Goal: Transaction & Acquisition: Purchase product/service

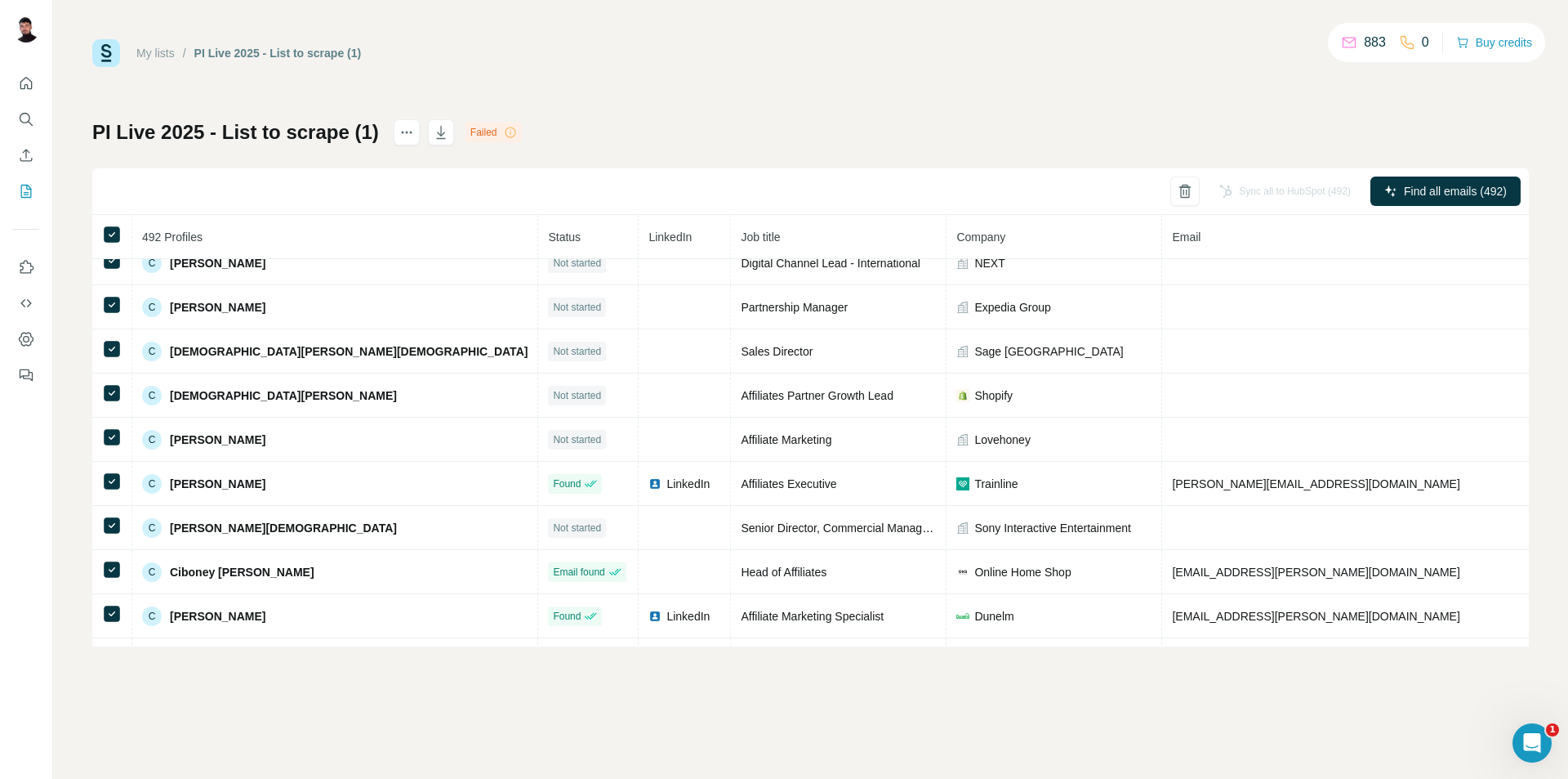
click at [323, 718] on div "My lists / PI Live 2025 - List to scrape (1) 883 0 Buy credits PI Live 2025 - L…" at bounding box center [810, 390] width 1515 height 779
click at [433, 723] on div "My lists / PI Live 2025 - List to scrape (1) 883 0 Buy credits PI Live 2025 - L…" at bounding box center [810, 390] width 1515 height 779
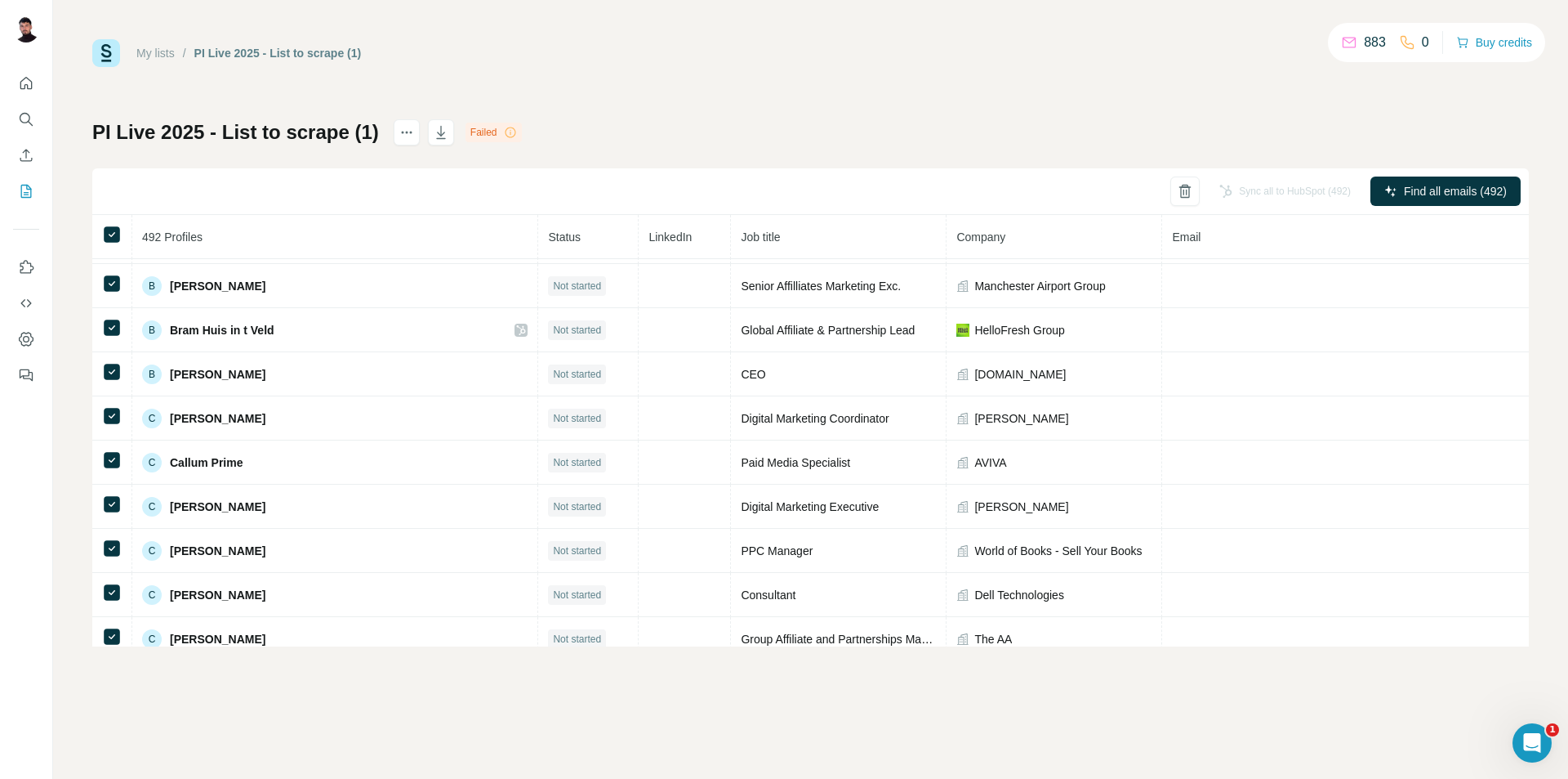
scroll to position [2203, 0]
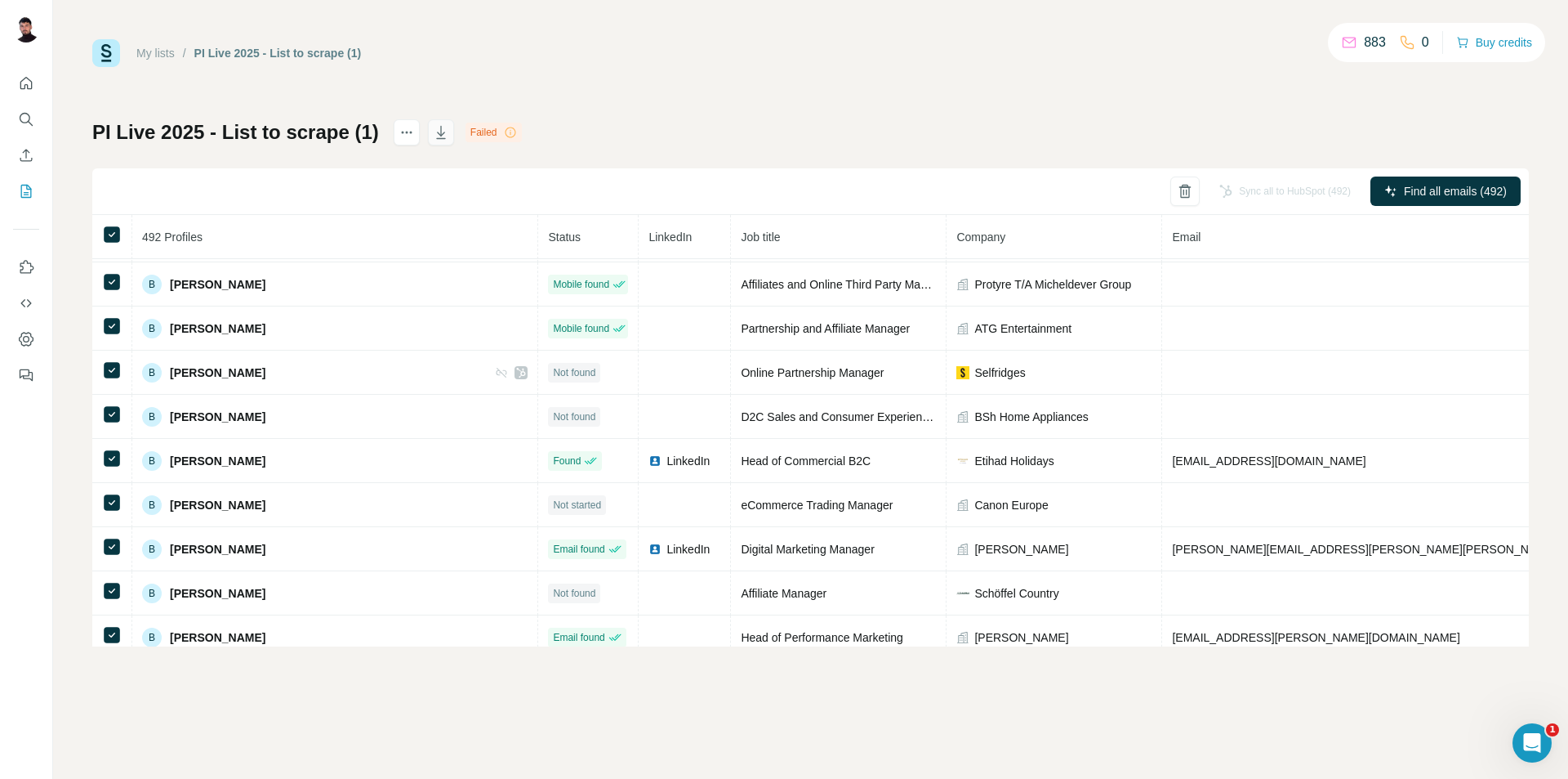
click at [439, 137] on icon "button" at bounding box center [441, 132] width 16 height 16
click at [1482, 43] on button "Buy credits" at bounding box center [1494, 42] width 76 height 23
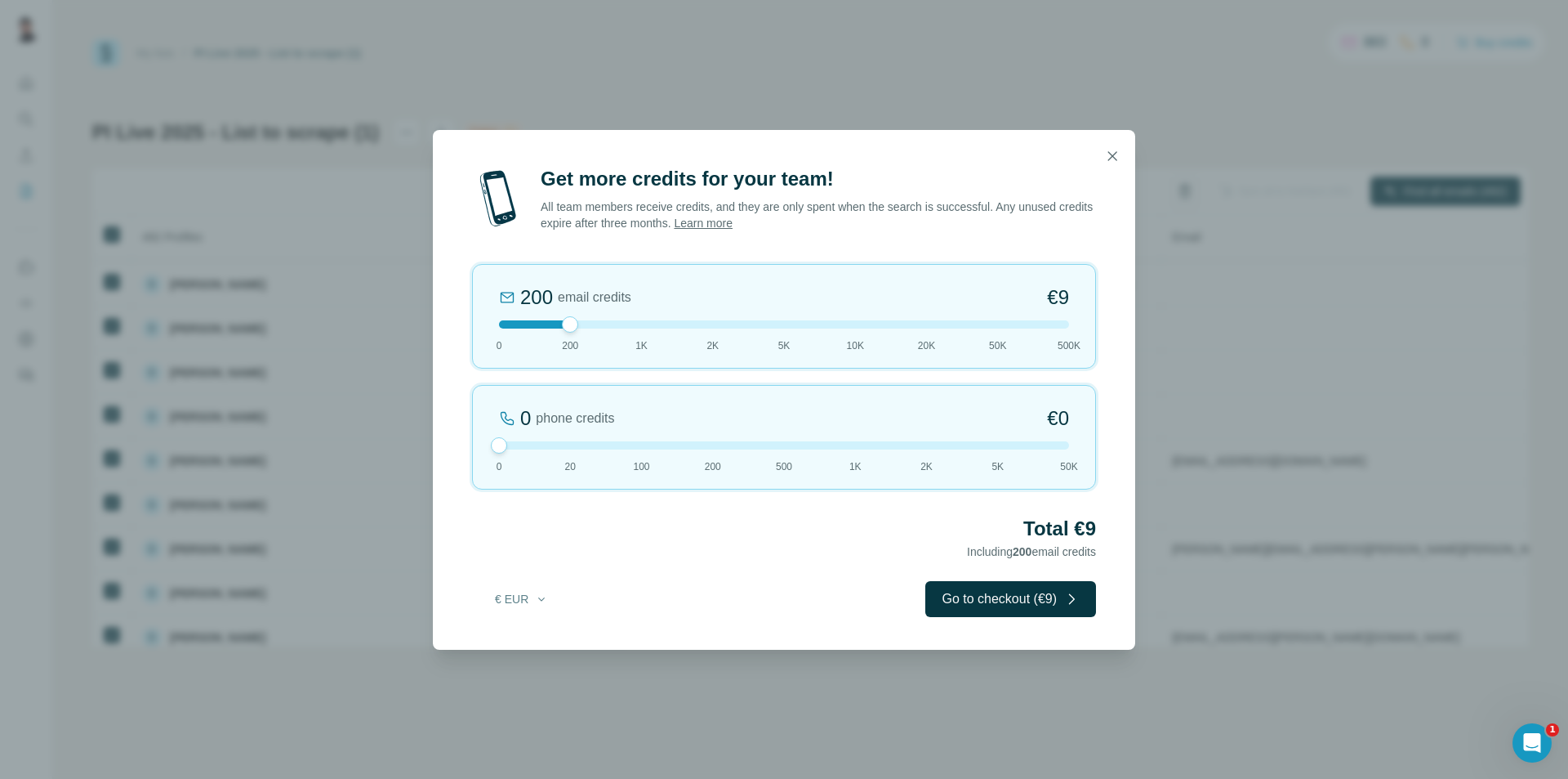
drag, startPoint x: 539, startPoint y: 438, endPoint x: 588, endPoint y: 318, distance: 129.6
click at [443, 437] on div "Get more credits for your team! All team members receive credits, and they are …" at bounding box center [784, 407] width 702 height 484
drag, startPoint x: 573, startPoint y: 321, endPoint x: 687, endPoint y: 330, distance: 114.4
click at [687, 330] on div "2K email credits 5% Discount €80 0 200 1K 2K 5K 10K 20K 50K 500K" at bounding box center [784, 316] width 624 height 105
drag, startPoint x: 712, startPoint y: 321, endPoint x: 738, endPoint y: 326, distance: 26.5
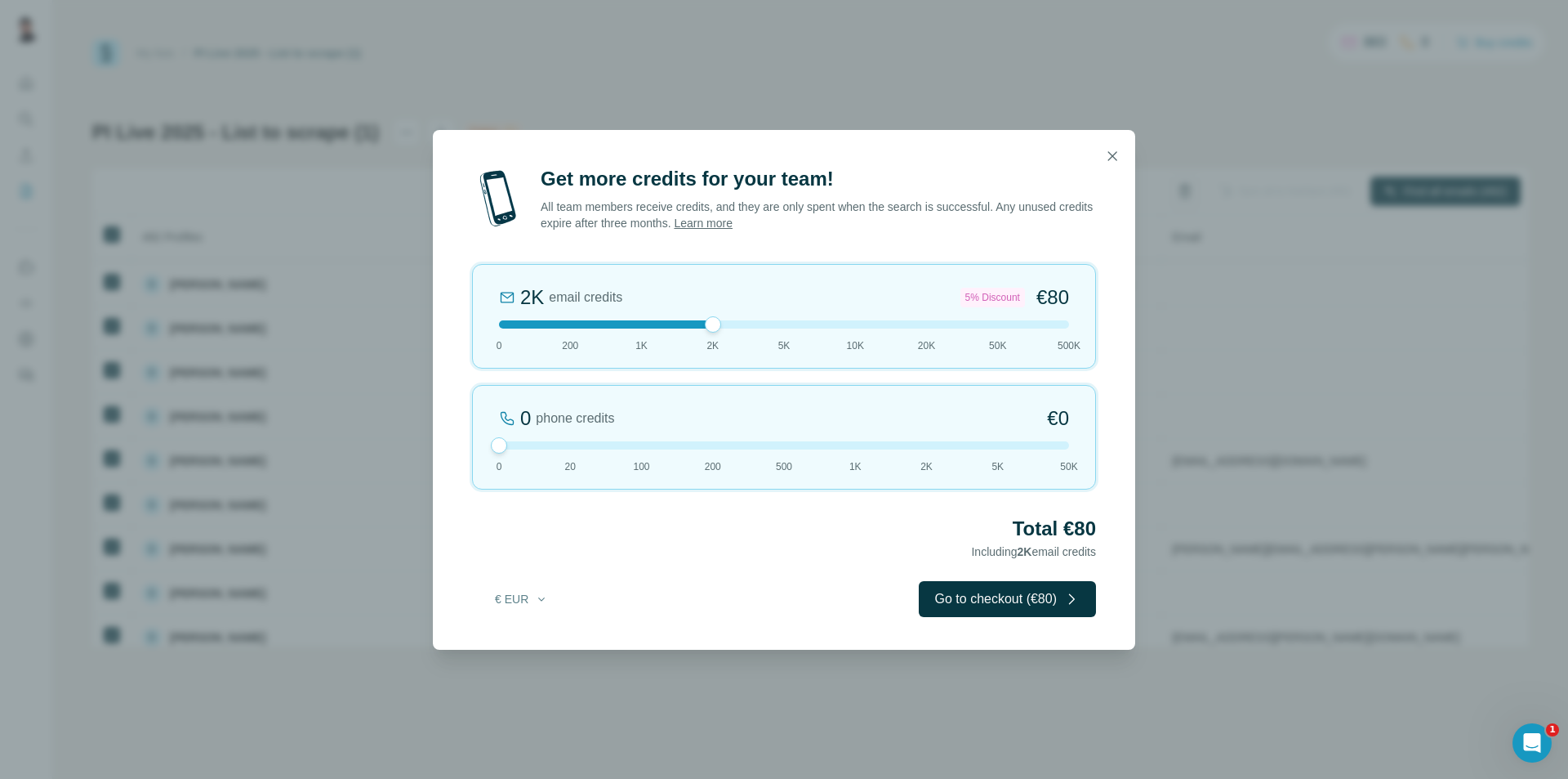
click at [738, 326] on div at bounding box center [784, 324] width 570 height 8
click at [1038, 591] on button "Go to checkout (€80)" at bounding box center [1007, 599] width 177 height 36
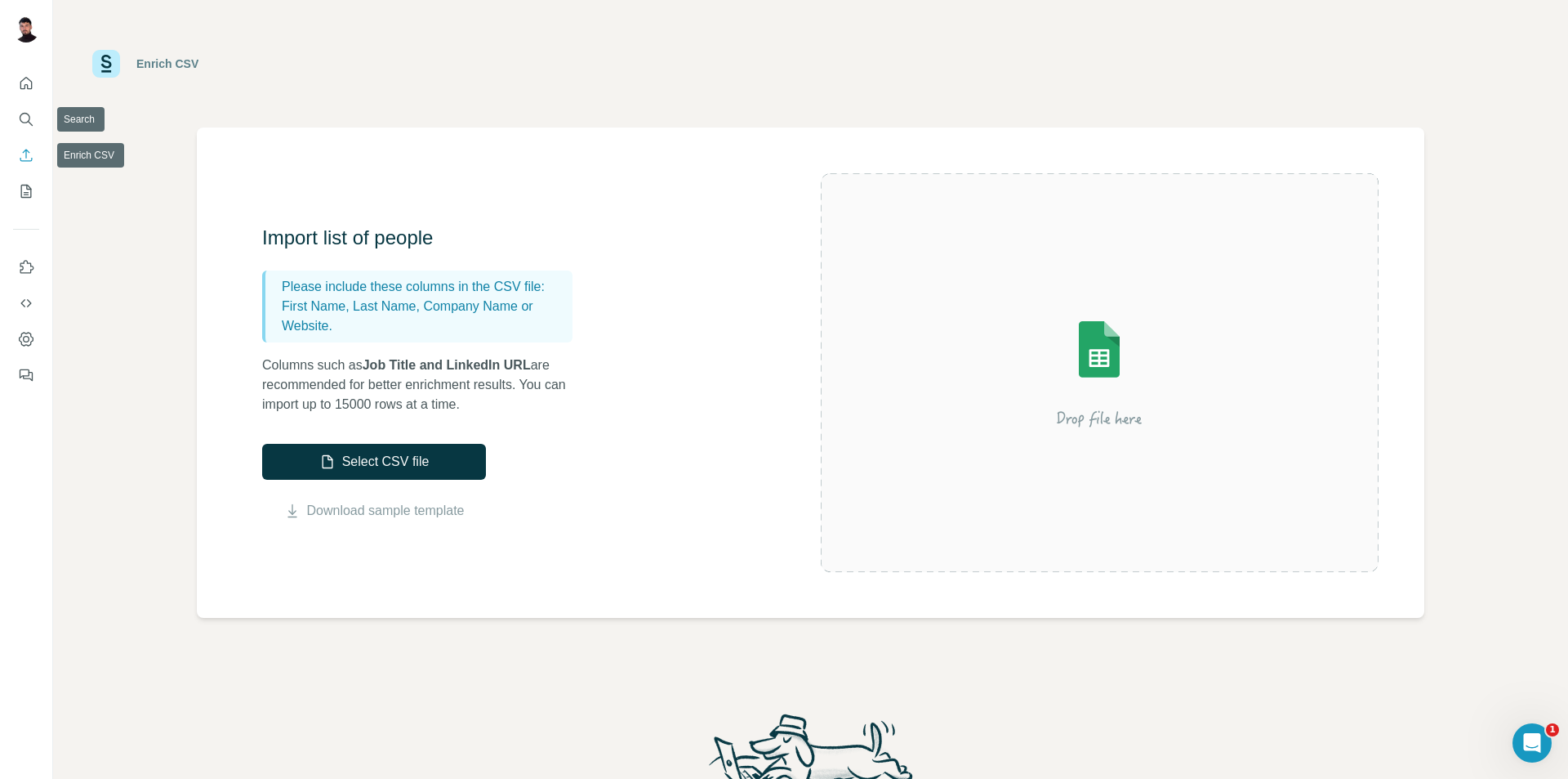
click at [24, 163] on icon "Enrich CSV" at bounding box center [26, 155] width 16 height 16
click at [15, 81] on button "Quick start" at bounding box center [26, 83] width 26 height 30
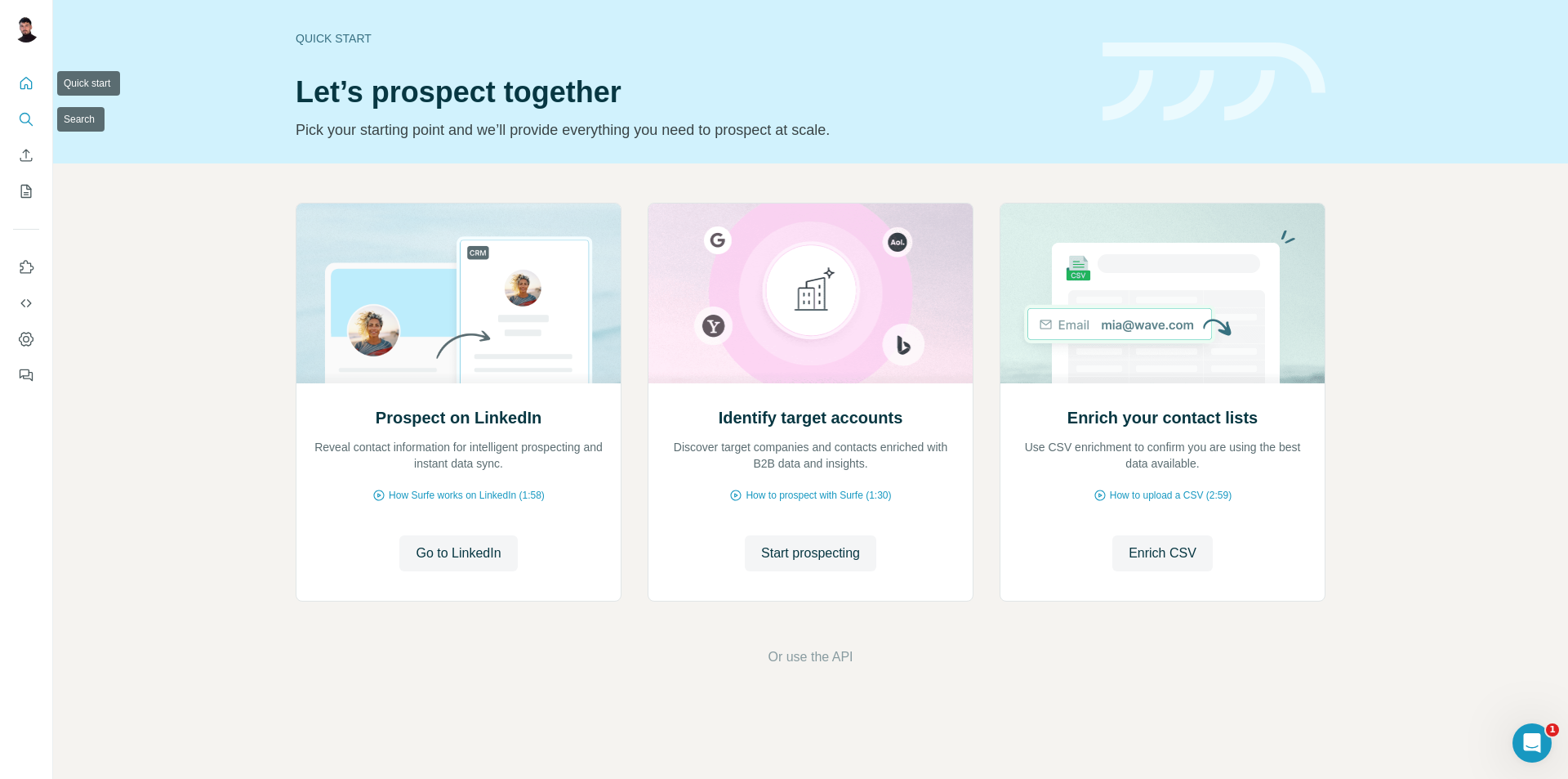
click at [30, 117] on icon "Search" at bounding box center [25, 118] width 11 height 11
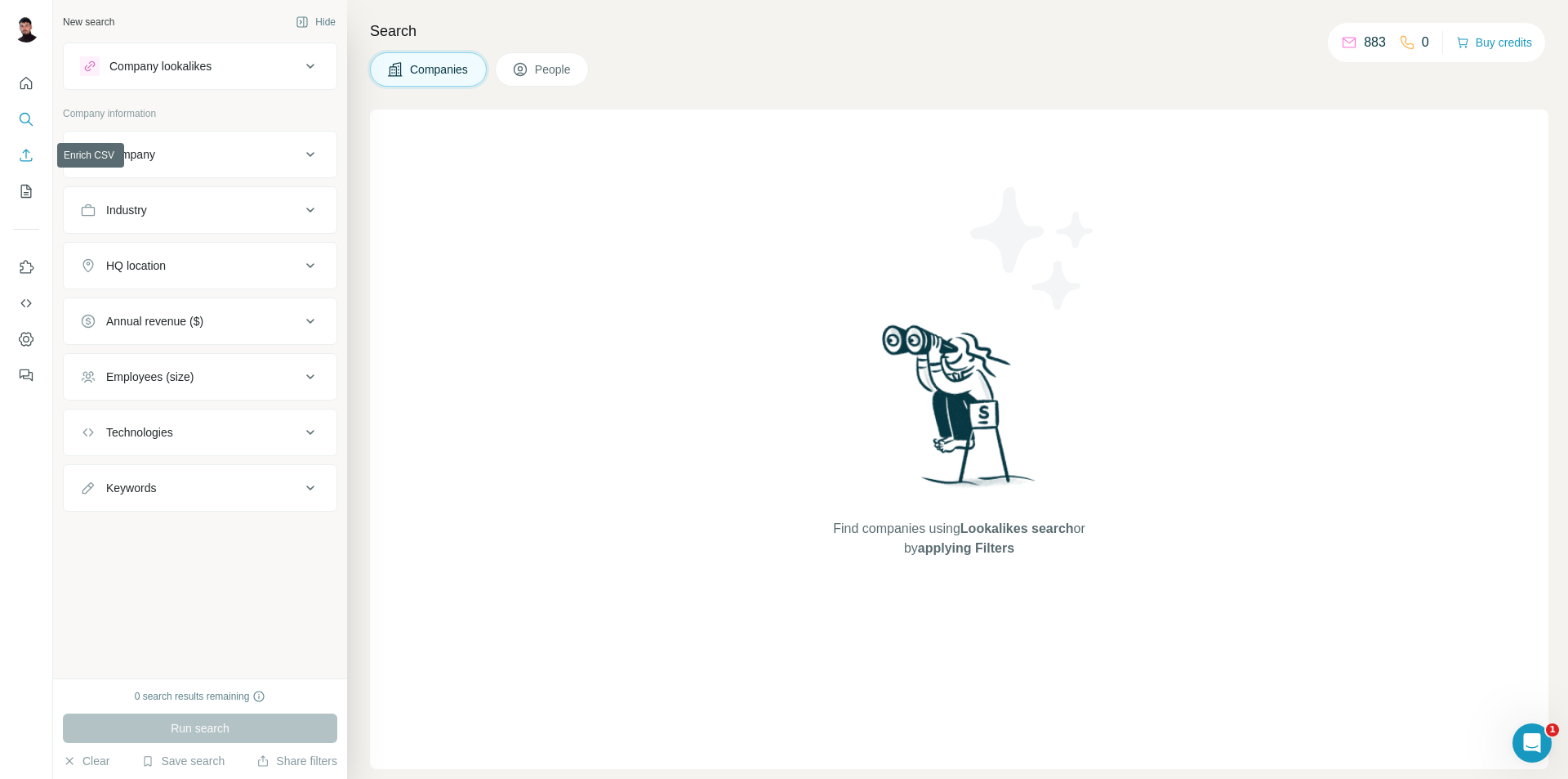
click at [18, 159] on icon "Enrich CSV" at bounding box center [26, 155] width 16 height 16
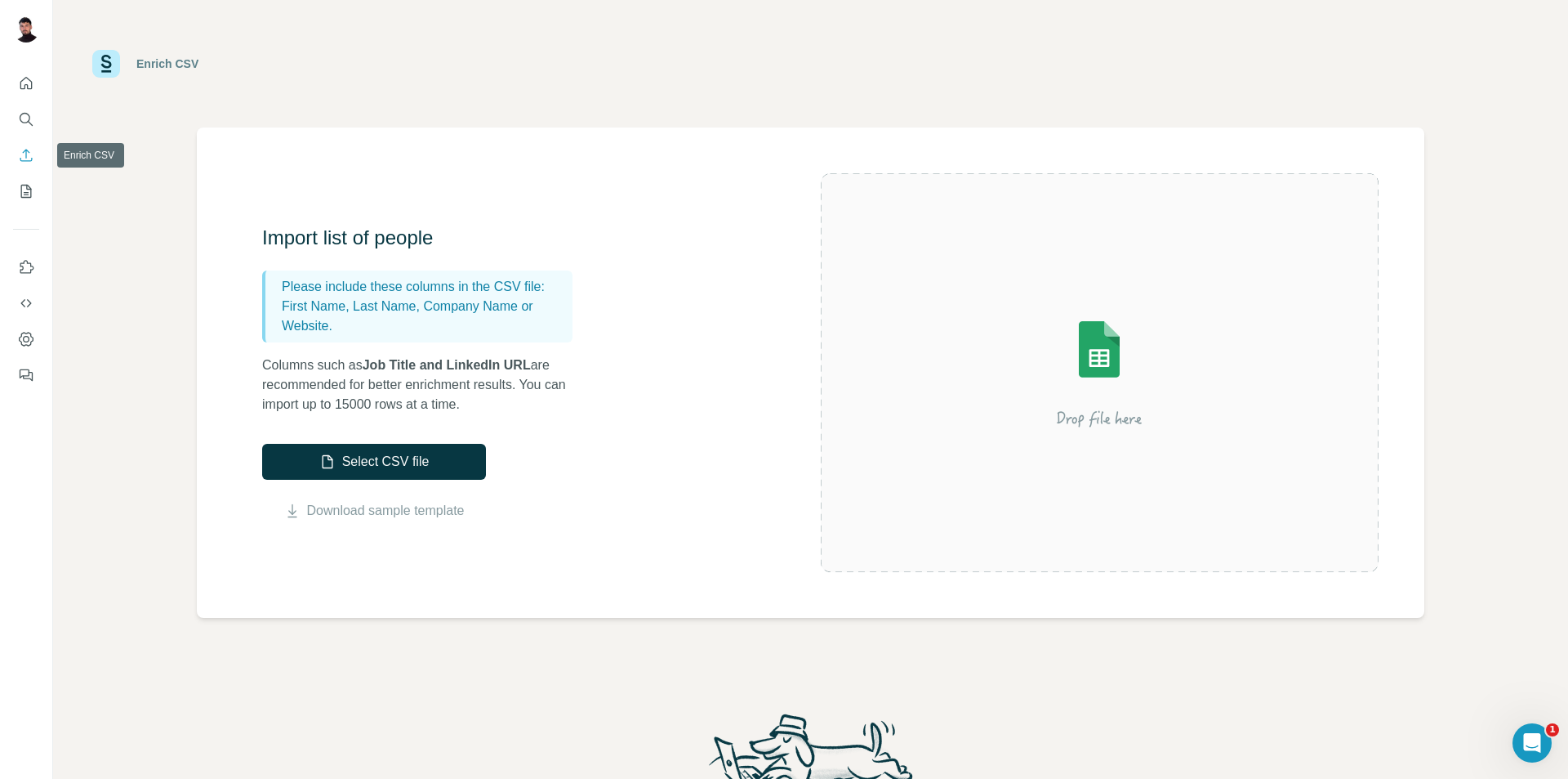
click at [21, 165] on button "Enrich CSV" at bounding box center [26, 156] width 26 height 30
click at [34, 154] on icon "Enrich CSV" at bounding box center [26, 155] width 16 height 16
click at [26, 193] on icon "My lists" at bounding box center [28, 189] width 8 height 11
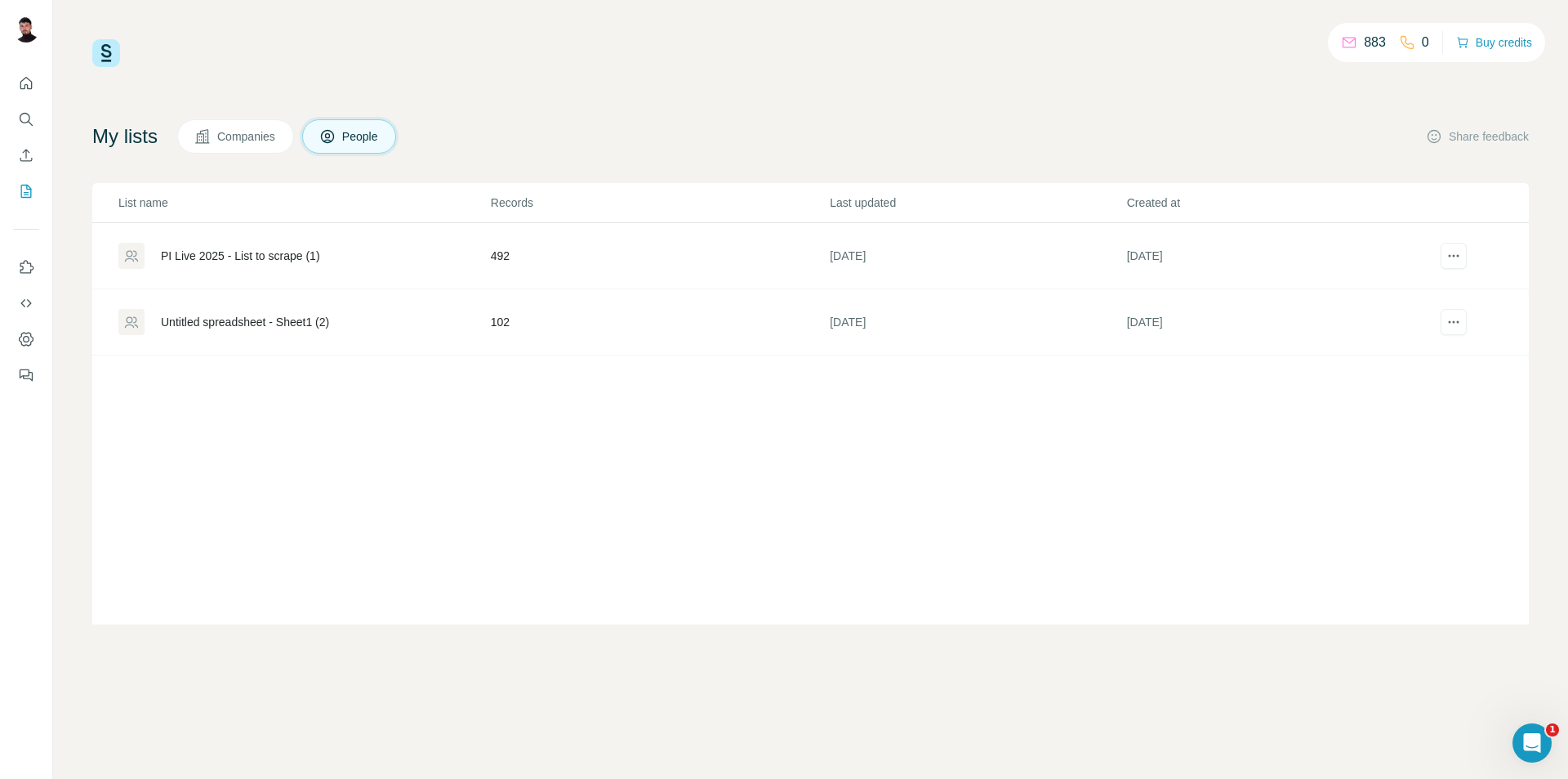
click at [22, 235] on div at bounding box center [26, 224] width 52 height 331
click at [32, 271] on icon "Use Surfe on LinkedIn" at bounding box center [26, 267] width 16 height 16
click at [26, 309] on icon "Use Surfe API" at bounding box center [26, 303] width 16 height 16
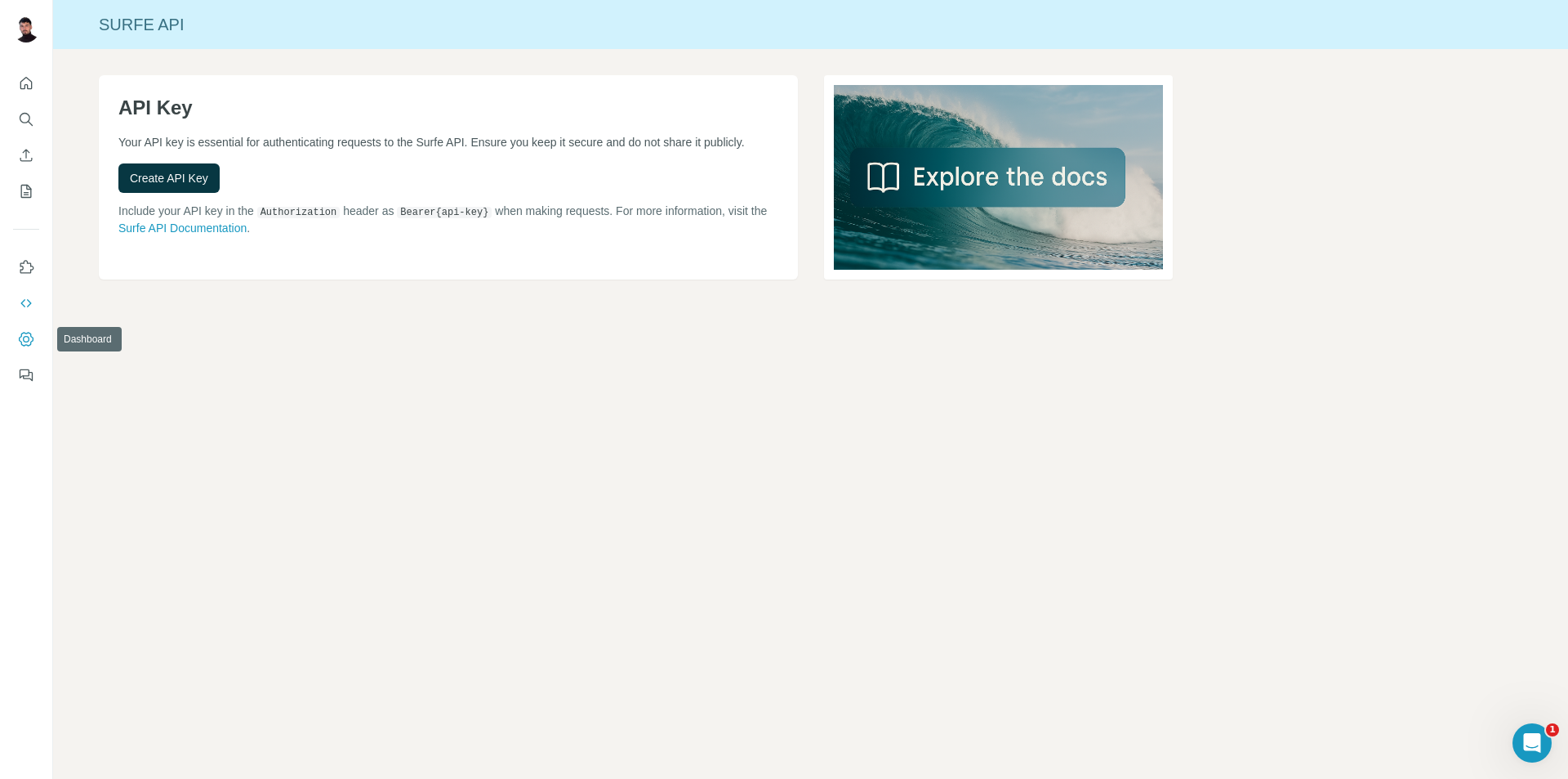
click at [27, 343] on icon "Dashboard" at bounding box center [26, 339] width 16 height 16
